Goal: Communication & Community: Participate in discussion

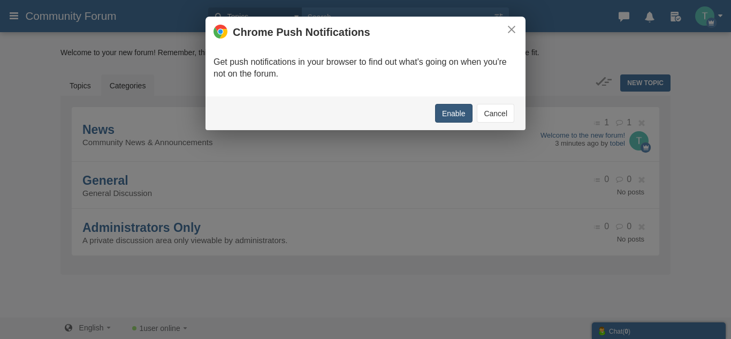
click at [451, 113] on button "Enable" at bounding box center [453, 113] width 37 height 19
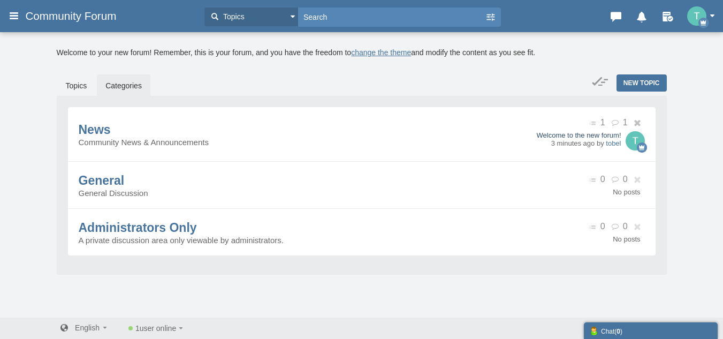
click at [541, 133] on link "Welcome to the new forum!" at bounding box center [579, 135] width 85 height 8
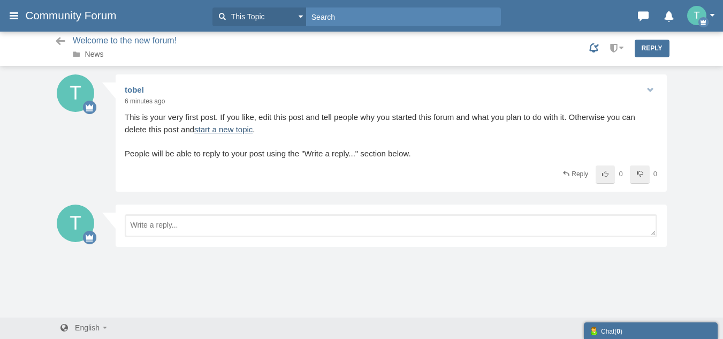
click at [232, 126] on link "start a new topic" at bounding box center [223, 129] width 58 height 9
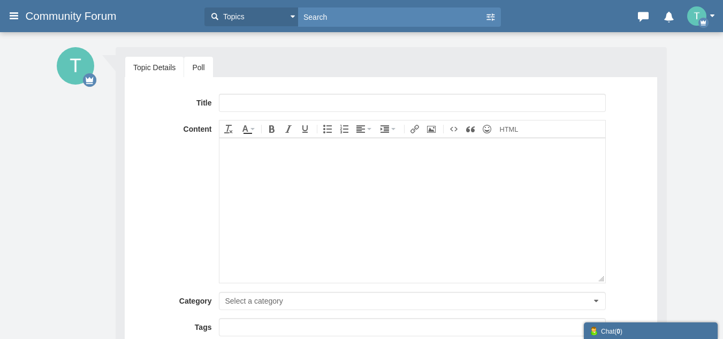
click at [206, 63] on link "Poll" at bounding box center [198, 67] width 28 height 21
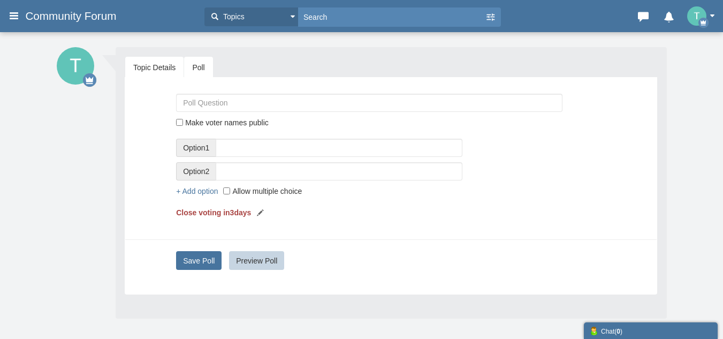
click at [157, 61] on link "Topic Details" at bounding box center [154, 67] width 58 height 21
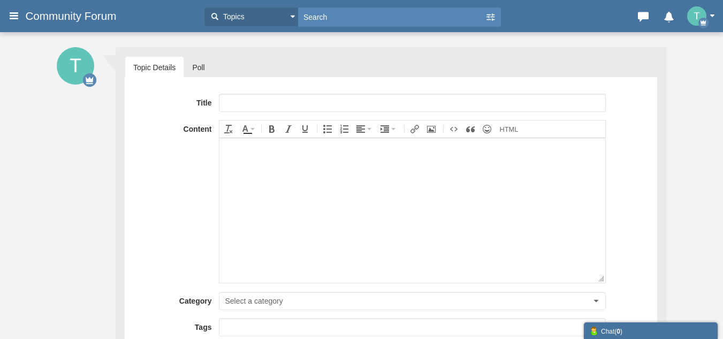
click at [76, 16] on span "Community Forum" at bounding box center [74, 16] width 99 height 13
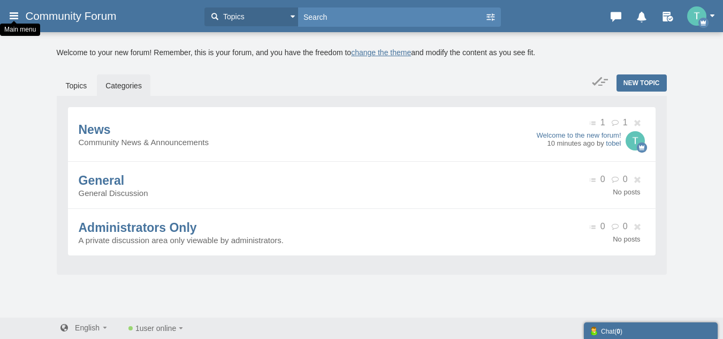
click at [18, 19] on icon at bounding box center [14, 15] width 12 height 19
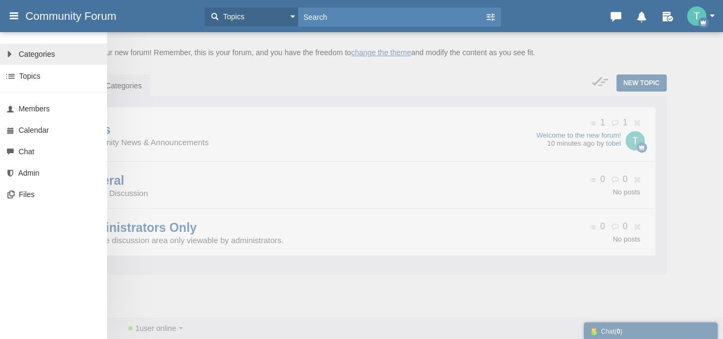
click at [34, 60] on link "All Categories Categories" at bounding box center [53, 53] width 107 height 21
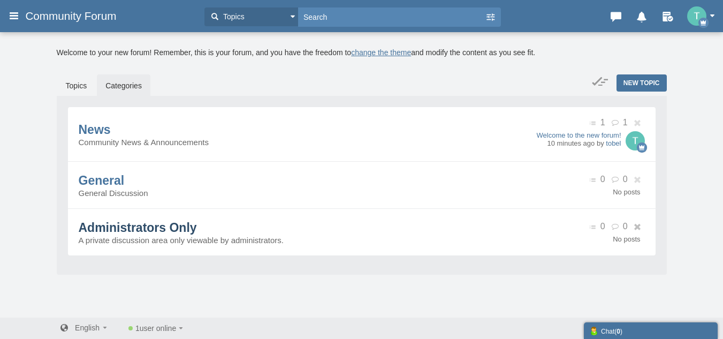
click at [160, 224] on span "Administrators Only" at bounding box center [138, 228] width 118 height 14
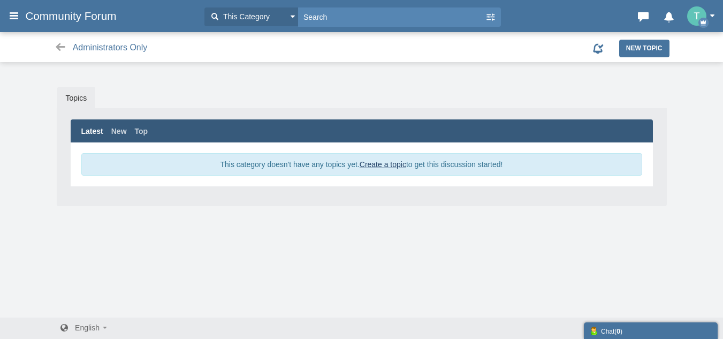
click at [260, 15] on span "This Category" at bounding box center [245, 16] width 49 height 11
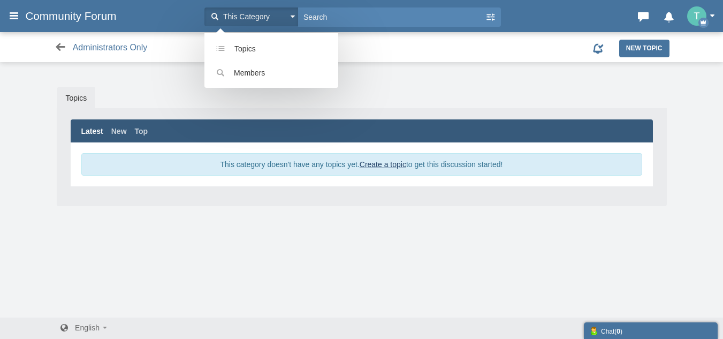
click at [64, 49] on icon at bounding box center [60, 47] width 13 height 11
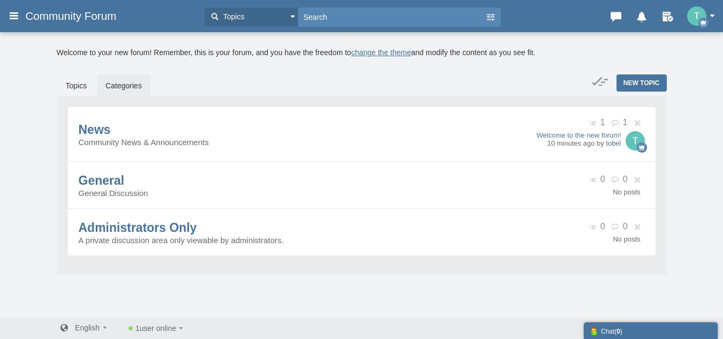
click at [694, 16] on img "button" at bounding box center [696, 15] width 19 height 19
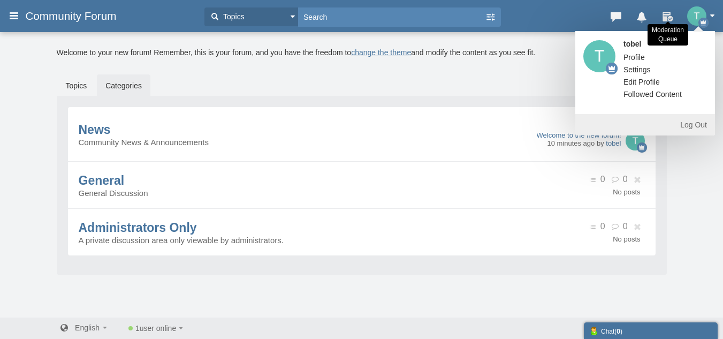
click at [676, 18] on icon at bounding box center [668, 14] width 17 height 11
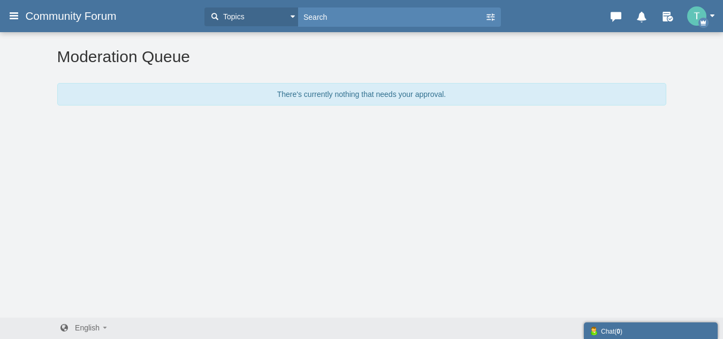
click at [72, 20] on span "Community Forum" at bounding box center [74, 16] width 99 height 13
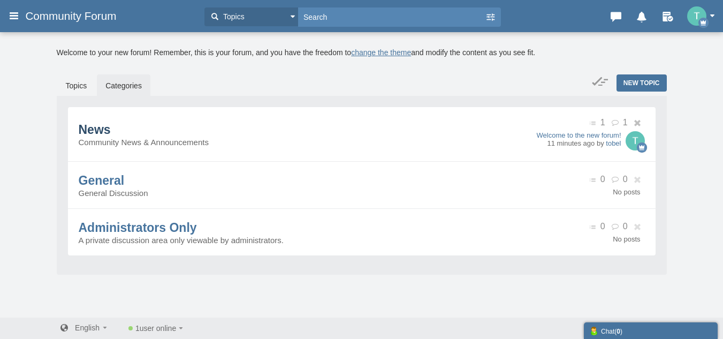
scroll to position [3, 0]
